Goal: Task Accomplishment & Management: Manage account settings

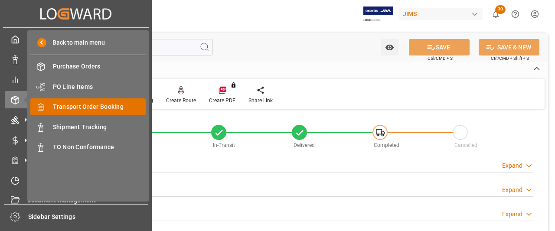
click at [75, 106] on span "Transport Order Booking" at bounding box center [99, 106] width 93 height 9
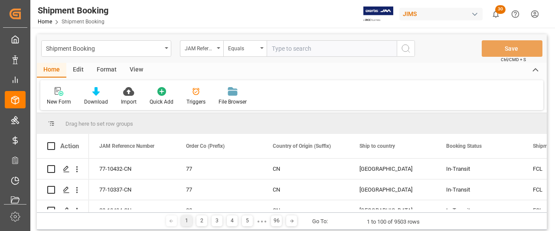
drag, startPoint x: 286, startPoint y: 50, endPoint x: 281, endPoint y: 49, distance: 5.3
click at [281, 49] on input "text" at bounding box center [332, 48] width 130 height 16
paste input "77-10553-[GEOGRAPHIC_DATA]"
type input "77-10553-[GEOGRAPHIC_DATA]"
click at [412, 47] on button "search button" at bounding box center [406, 48] width 18 height 16
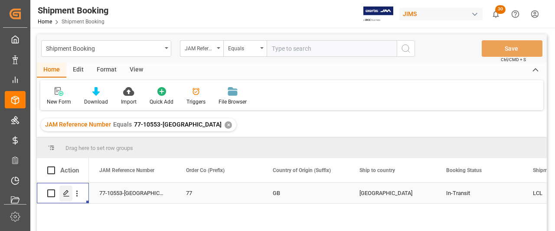
click at [66, 195] on icon "Press SPACE to select this row." at bounding box center [66, 193] width 7 height 7
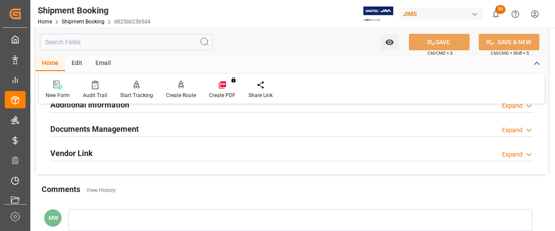
scroll to position [304, 0]
click at [87, 126] on h2 "Documents Management" at bounding box center [94, 128] width 88 height 12
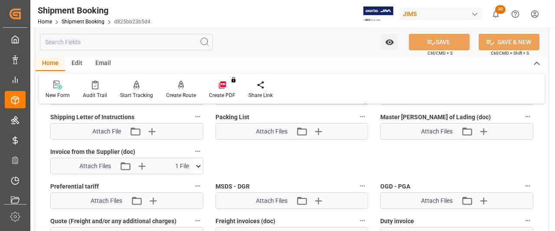
scroll to position [521, 0]
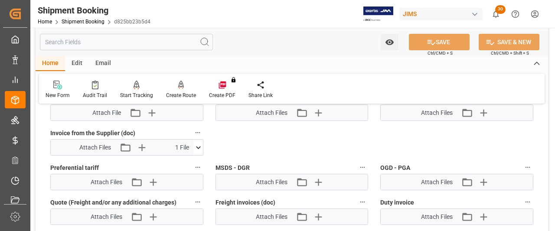
click at [197, 145] on icon at bounding box center [198, 147] width 9 height 9
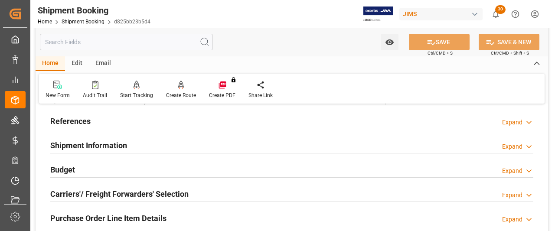
scroll to position [87, 0]
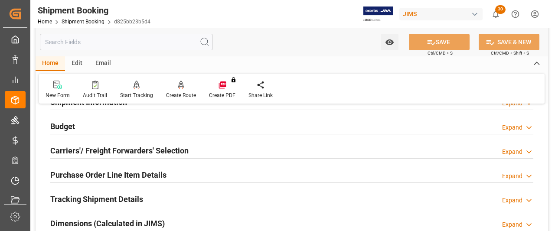
click at [122, 156] on h2 "Carriers'/ Freight Forwarders' Selection" at bounding box center [119, 151] width 138 height 12
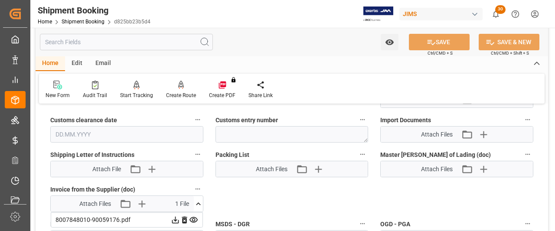
scroll to position [694, 0]
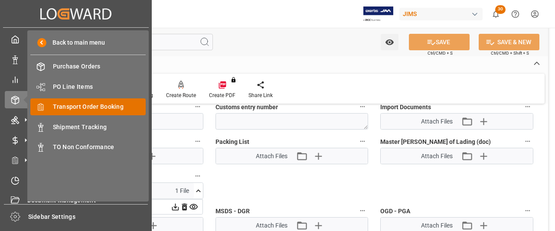
click at [82, 106] on span "Transport Order Booking" at bounding box center [99, 106] width 93 height 9
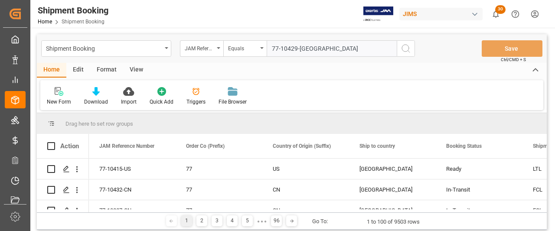
type input "77-10429-[GEOGRAPHIC_DATA]"
click at [405, 49] on icon "search button" at bounding box center [406, 48] width 10 height 10
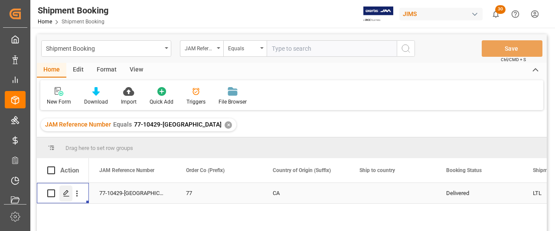
click at [67, 195] on icon "Press SPACE to select this row." at bounding box center [66, 193] width 7 height 7
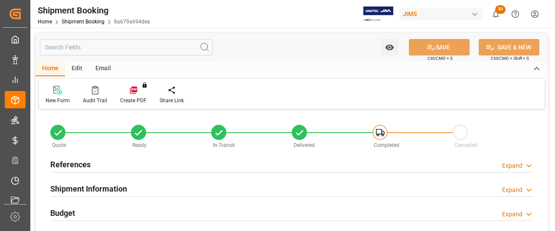
type input "0"
type input "[DATE] 00:00"
type input "[DATE]"
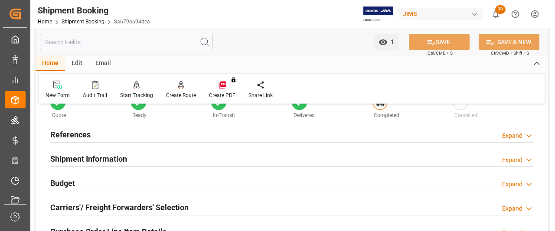
scroll to position [43, 0]
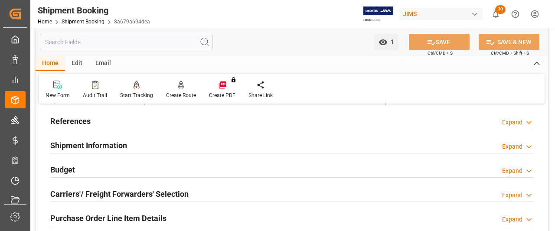
click at [66, 124] on h2 "References" at bounding box center [70, 121] width 40 height 12
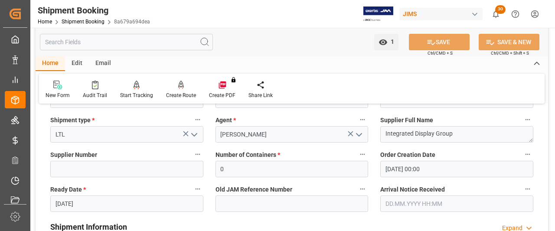
scroll to position [87, 0]
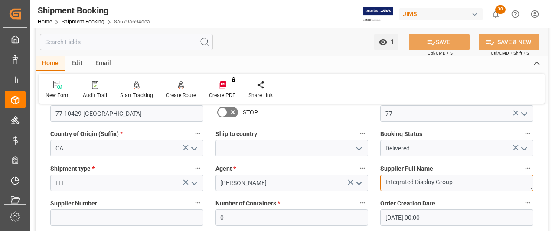
drag, startPoint x: 455, startPoint y: 183, endPoint x: 362, endPoint y: 183, distance: 92.8
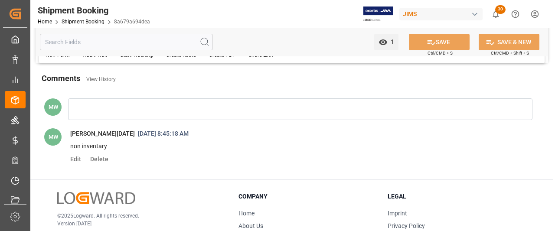
scroll to position [607, 0]
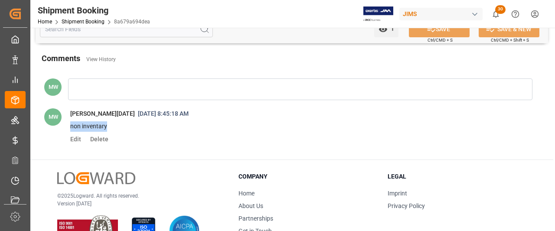
drag, startPoint x: 107, startPoint y: 125, endPoint x: 67, endPoint y: 128, distance: 40.0
click at [67, 128] on span "non inventary" at bounding box center [297, 126] width 467 height 15
click at [74, 138] on span "Edit" at bounding box center [78, 139] width 17 height 7
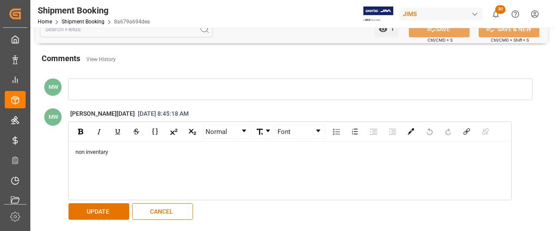
click at [103, 149] on span "non inventary" at bounding box center [91, 152] width 33 height 7
drag, startPoint x: 113, startPoint y: 150, endPoint x: 72, endPoint y: 150, distance: 41.2
click at [72, 150] on div "non inventory" at bounding box center [290, 171] width 442 height 58
copy span "non inventory"
click at [79, 205] on button "UPDATE" at bounding box center [99, 211] width 61 height 16
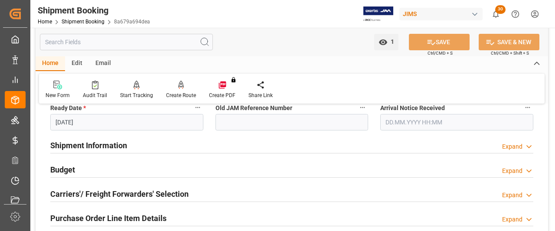
scroll to position [130, 0]
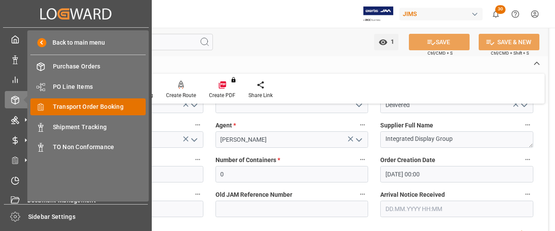
click at [63, 111] on span "Transport Order Booking" at bounding box center [99, 106] width 93 height 9
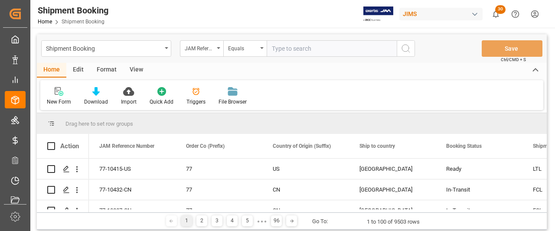
type input "77-9092-CN"
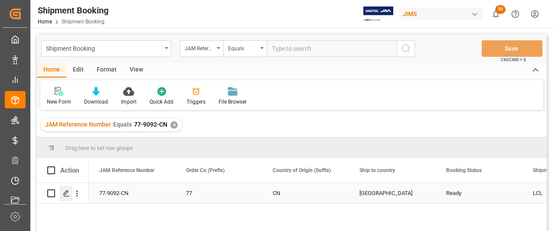
click at [65, 195] on icon "Press SPACE to select this row." at bounding box center [66, 193] width 7 height 7
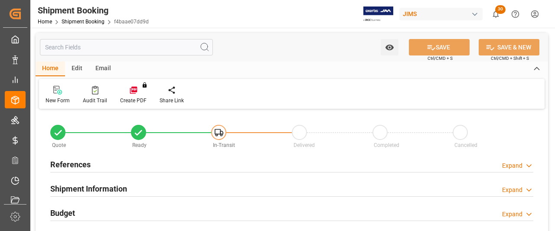
type input "0"
type input "[DATE]"
click at [69, 161] on h2 "References" at bounding box center [70, 165] width 40 height 12
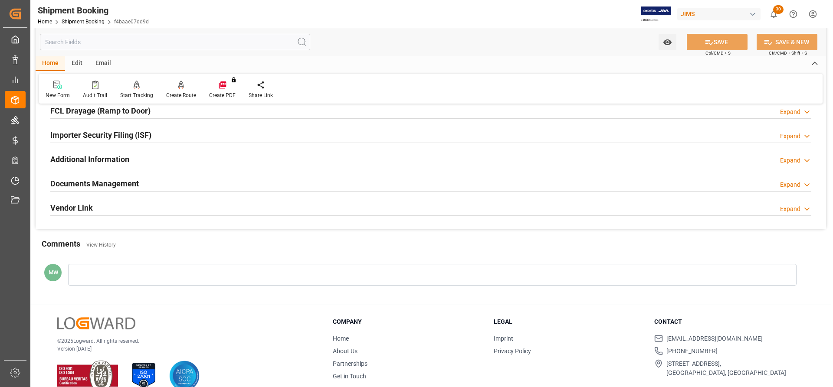
scroll to position [434, 0]
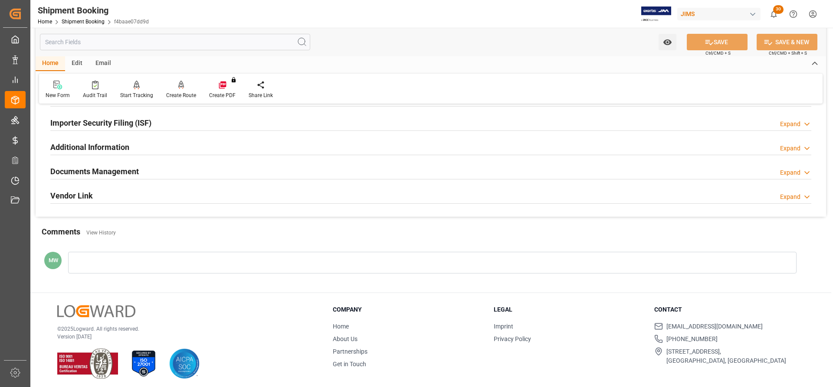
click at [84, 163] on div "Documents Management" at bounding box center [94, 171] width 88 height 16
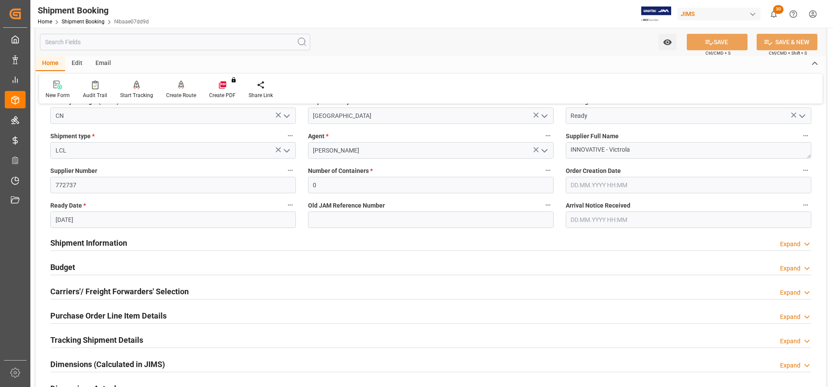
scroll to position [130, 0]
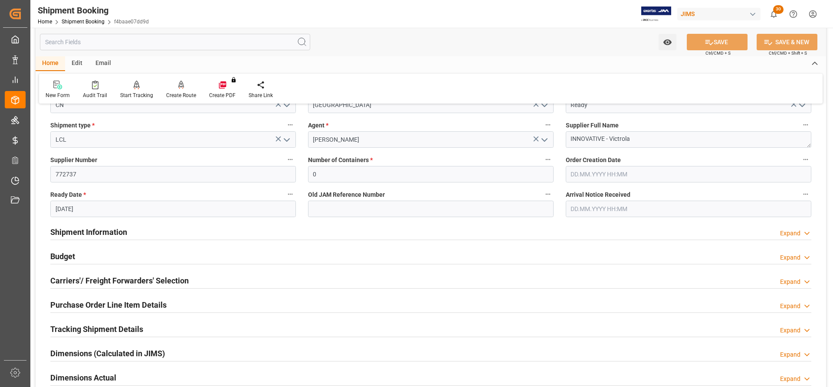
click at [62, 231] on h2 "Carriers'/ Freight Forwarders' Selection" at bounding box center [119, 281] width 138 height 12
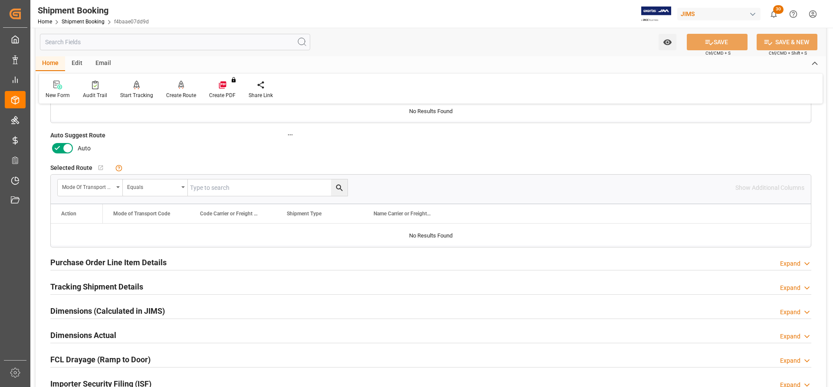
scroll to position [390, 0]
click at [73, 231] on h2 "Purchase Order Line Item Details" at bounding box center [108, 262] width 116 height 12
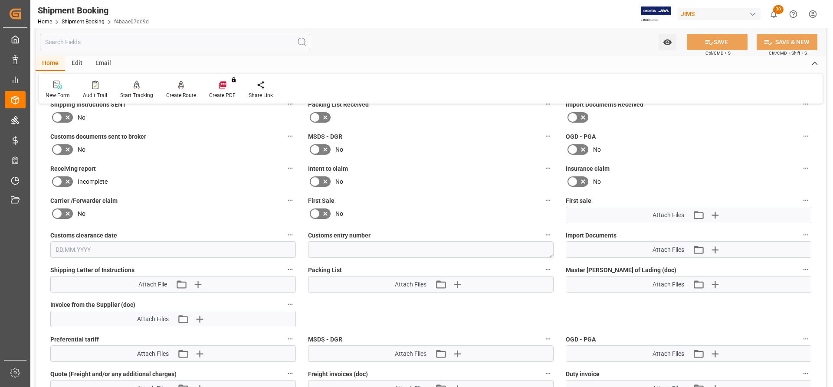
scroll to position [868, 0]
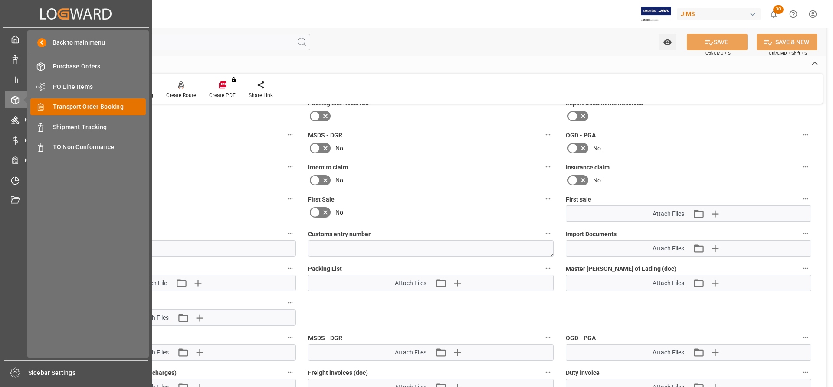
click at [64, 108] on span "Transport Order Booking" at bounding box center [99, 106] width 93 height 9
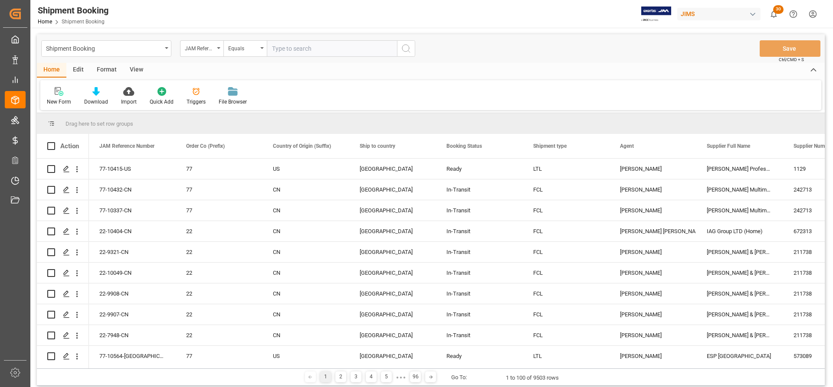
drag, startPoint x: 311, startPoint y: 53, endPoint x: 282, endPoint y: 49, distance: 30.2
paste input "77-9818-CN"
type input "77-9818-CN"
click at [401, 49] on icon "search button" at bounding box center [406, 48] width 10 height 10
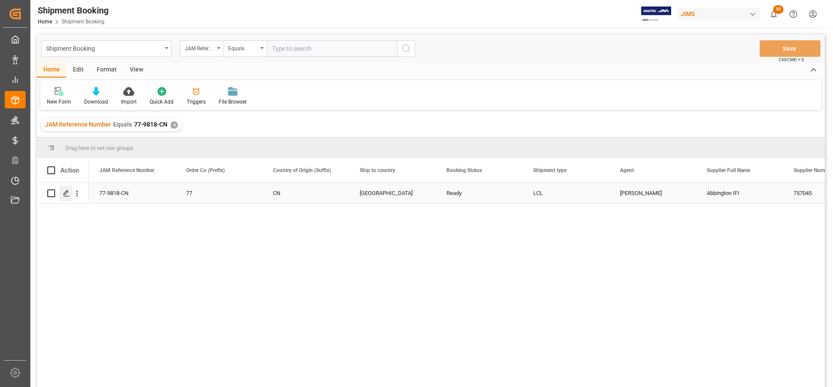
click at [65, 196] on icon "Press SPACE to select this row." at bounding box center [66, 193] width 7 height 7
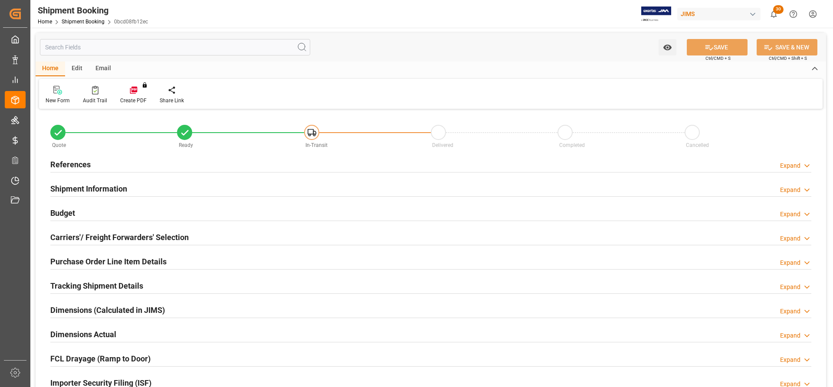
type input "0"
type input "[DATE]"
click at [73, 164] on h2 "References" at bounding box center [70, 165] width 40 height 12
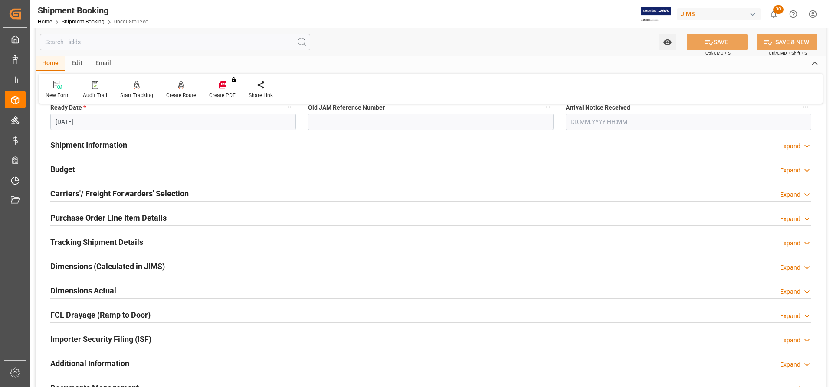
scroll to position [217, 0]
click at [127, 191] on h2 "Carriers'/ Freight Forwarders' Selection" at bounding box center [119, 194] width 138 height 12
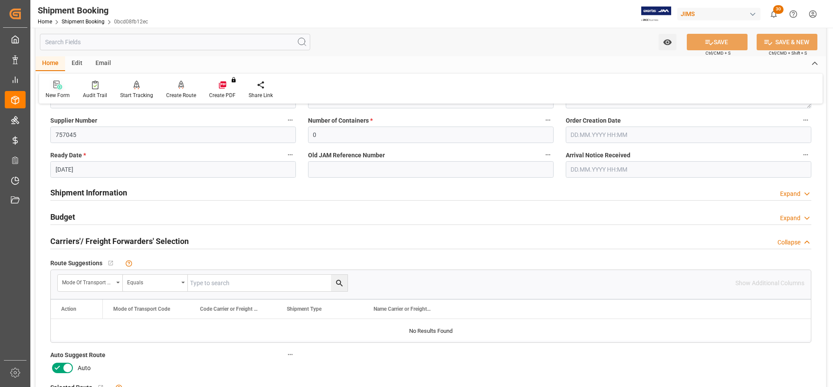
scroll to position [130, 0]
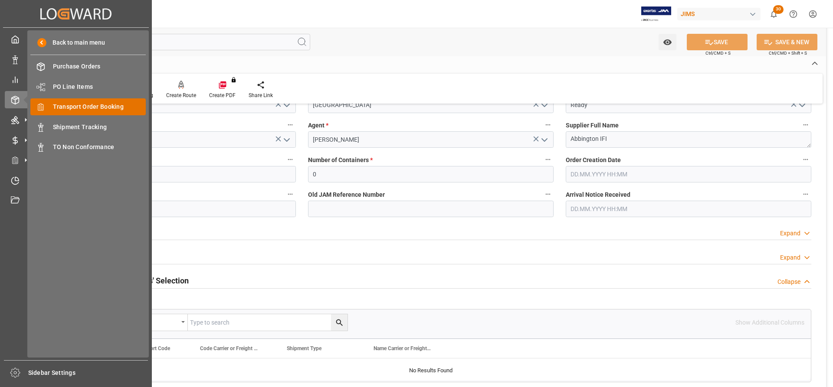
click at [76, 109] on span "Transport Order Booking" at bounding box center [99, 106] width 93 height 9
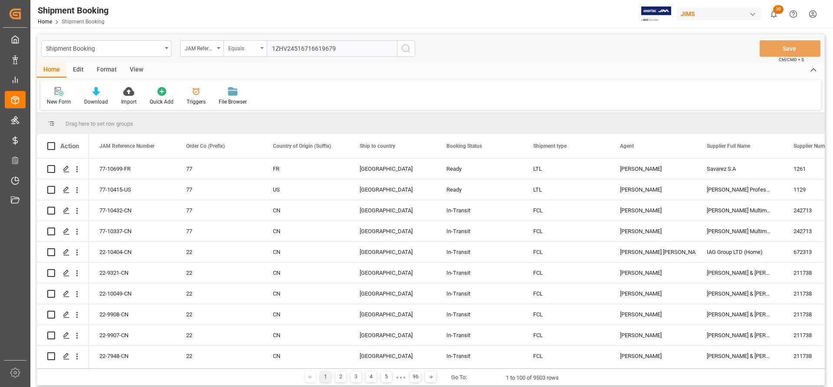
drag, startPoint x: 352, startPoint y: 48, endPoint x: 249, endPoint y: 48, distance: 102.8
click at [249, 48] on div "JAM Reference Number Equals 1ZHV24516716619679" at bounding box center [297, 48] width 235 height 16
paste input "77-9818-CN"
type input "77-9818-CN"
click at [404, 46] on icon "search button" at bounding box center [406, 48] width 10 height 10
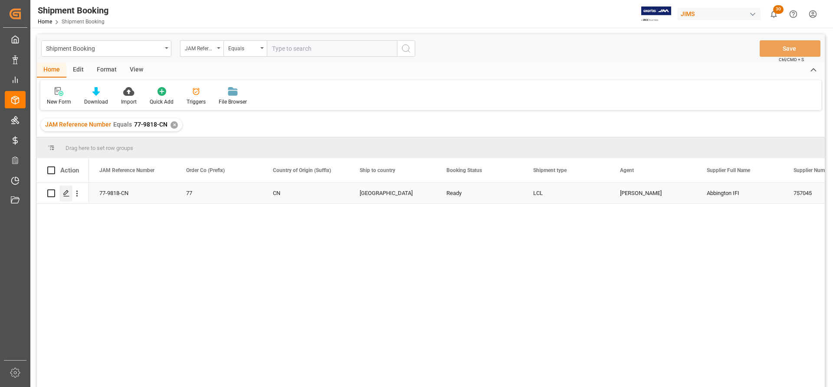
click at [66, 191] on icon "Press SPACE to select this row." at bounding box center [66, 193] width 7 height 7
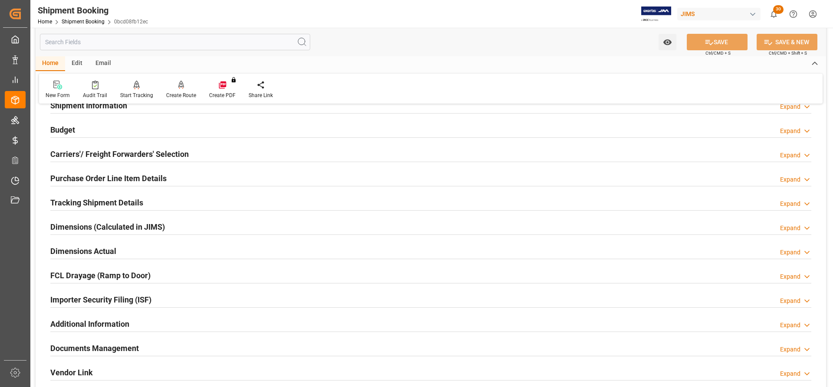
scroll to position [87, 0]
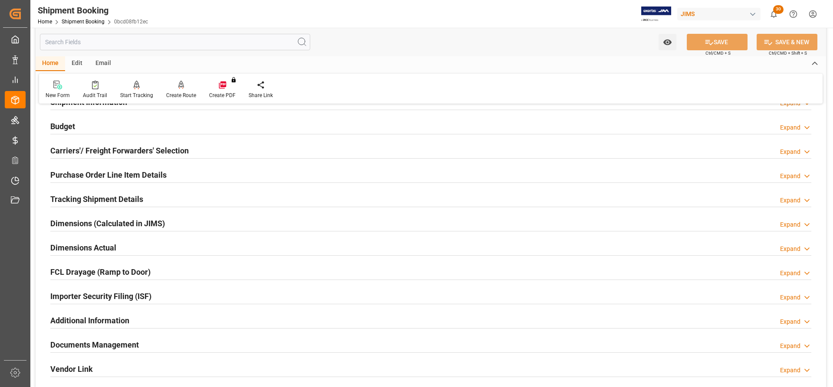
click at [66, 124] on h2 "Budget" at bounding box center [62, 127] width 25 height 12
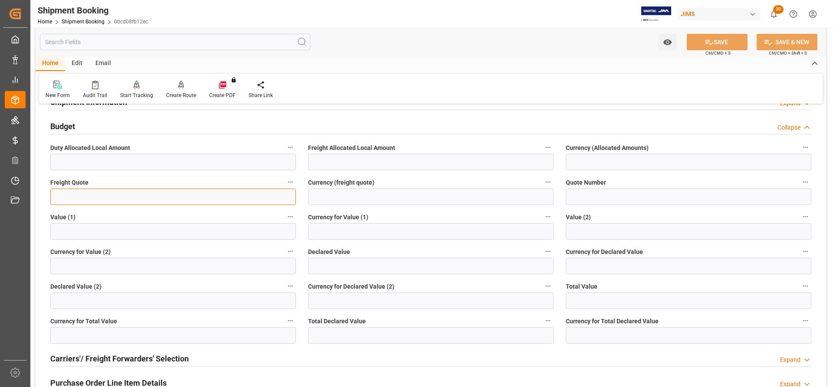
paste input "1076.00"
type input "1076"
click at [331, 193] on input at bounding box center [431, 197] width 246 height 16
type input "USD"
click at [555, 42] on button "SAVE" at bounding box center [717, 42] width 61 height 16
